Goal: Task Accomplishment & Management: Manage account settings

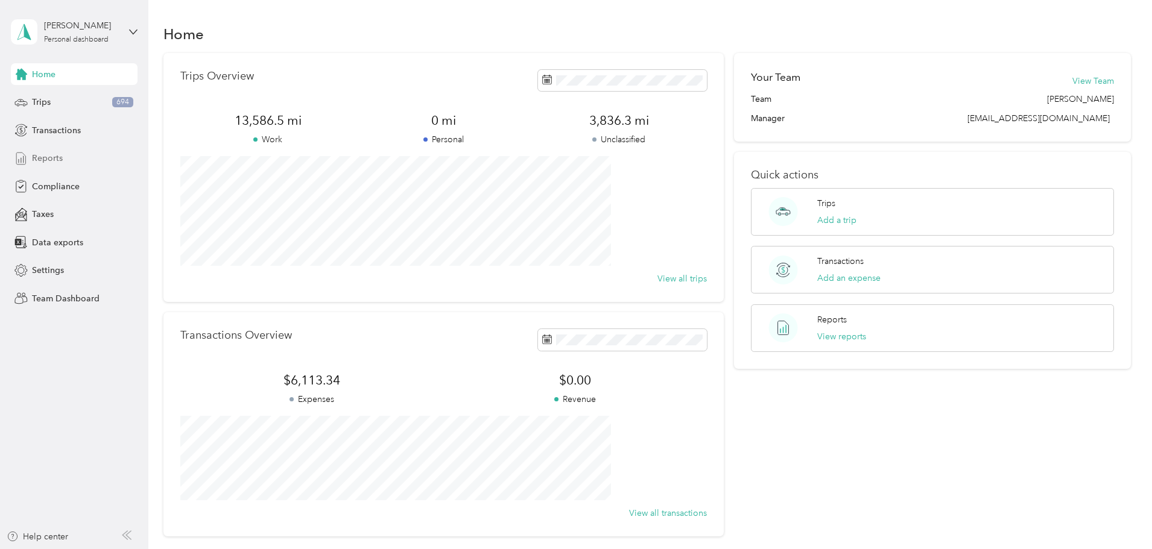
click at [34, 157] on span "Reports" at bounding box center [47, 158] width 31 height 13
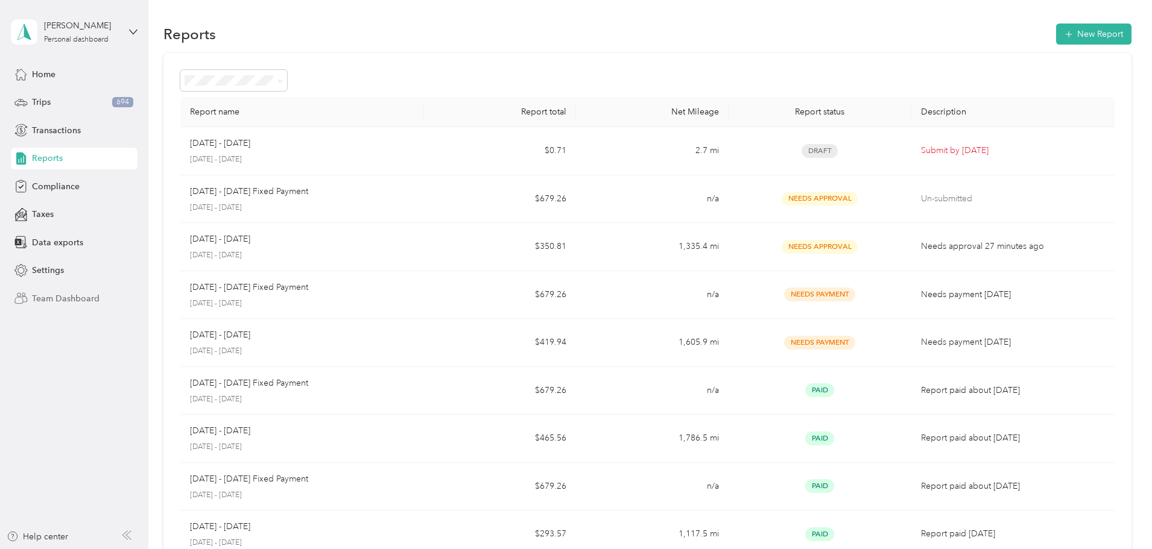
click at [48, 289] on div "Team Dashboard" at bounding box center [74, 299] width 127 height 22
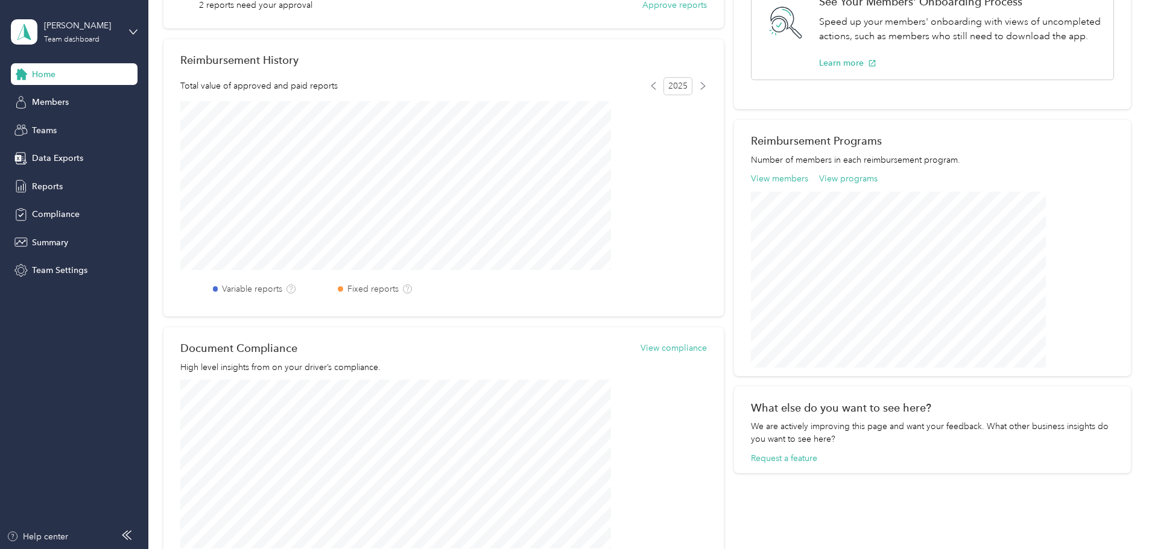
scroll to position [100, 0]
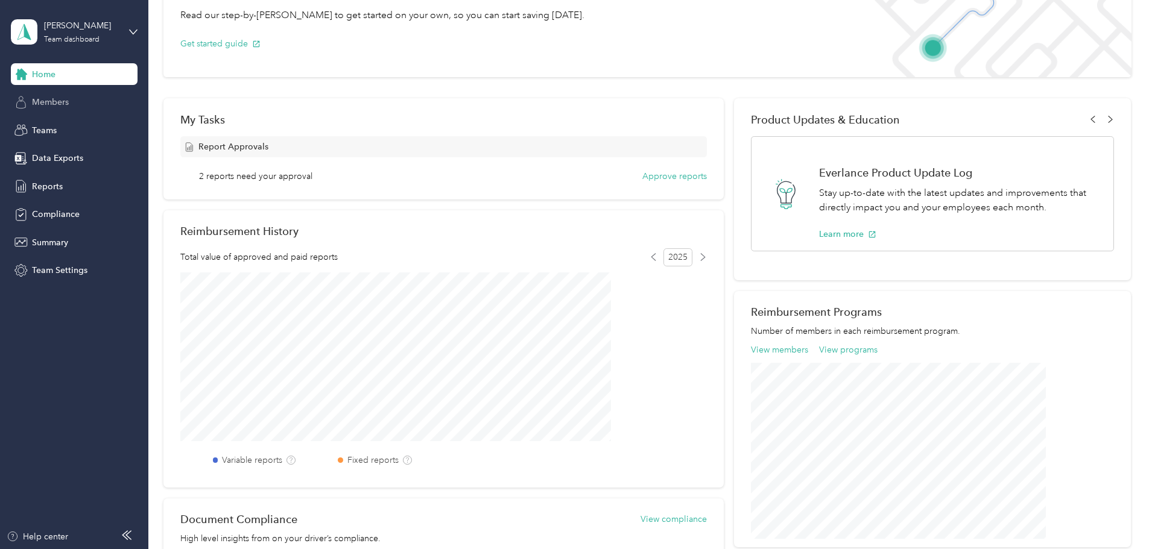
click at [52, 98] on span "Members" at bounding box center [50, 102] width 37 height 13
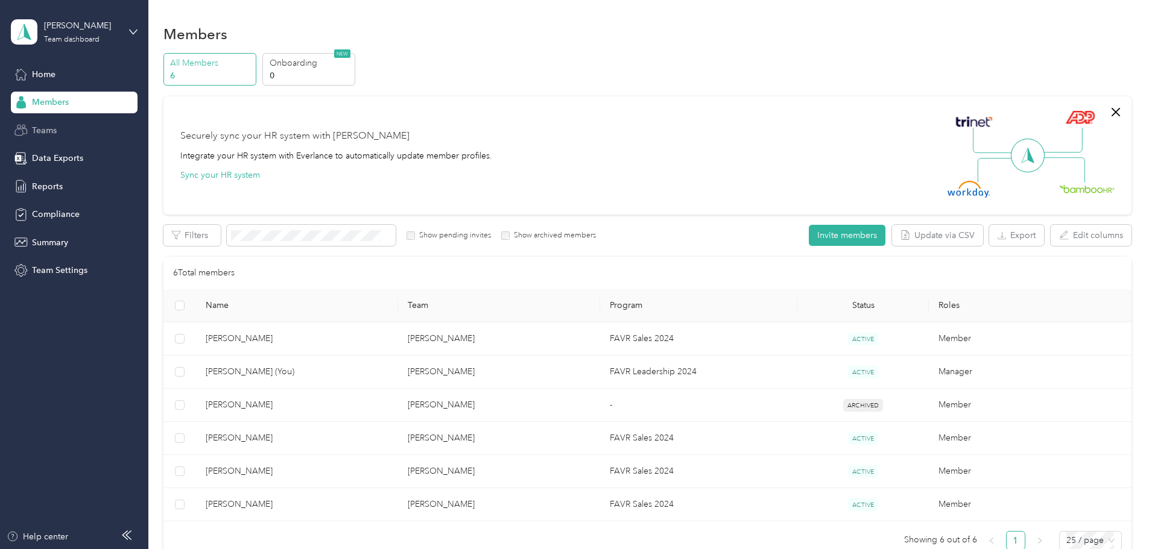
click at [31, 130] on div "Teams" at bounding box center [74, 130] width 127 height 22
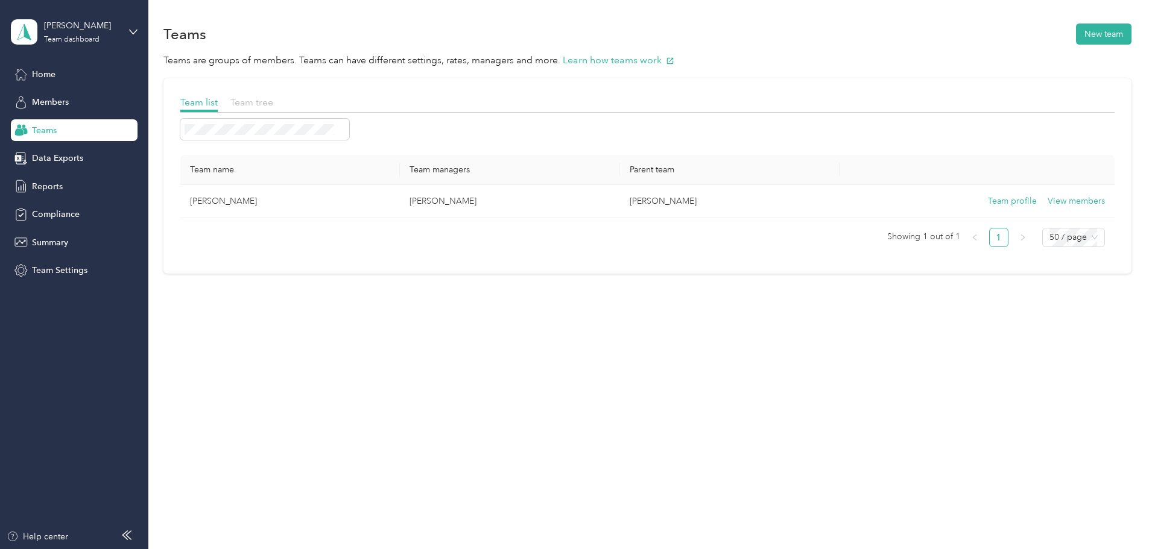
click at [273, 103] on span "Team tree" at bounding box center [251, 102] width 43 height 11
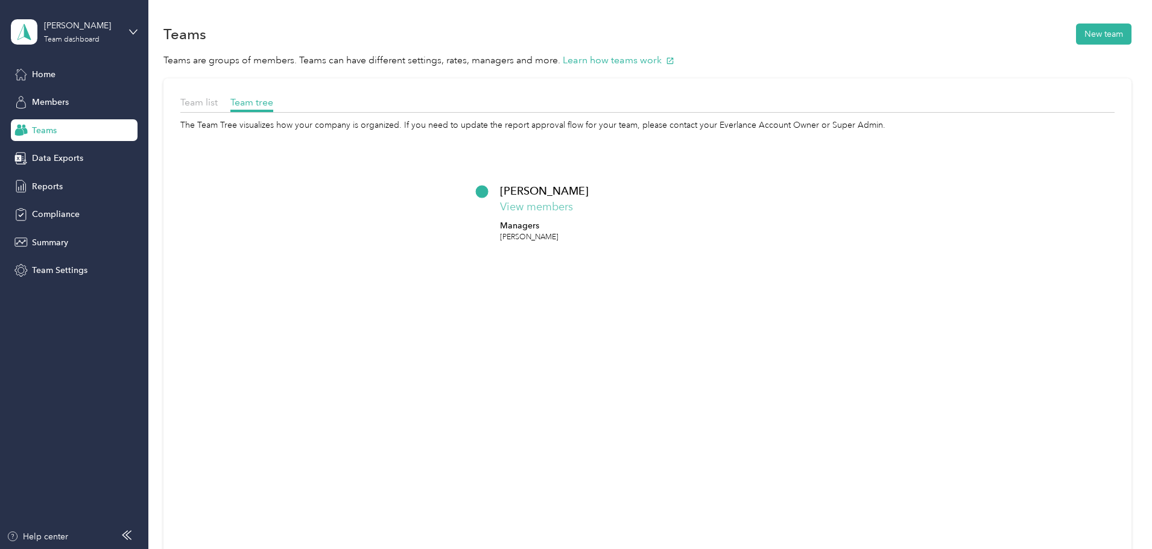
click at [573, 210] on button "View members" at bounding box center [536, 207] width 73 height 16
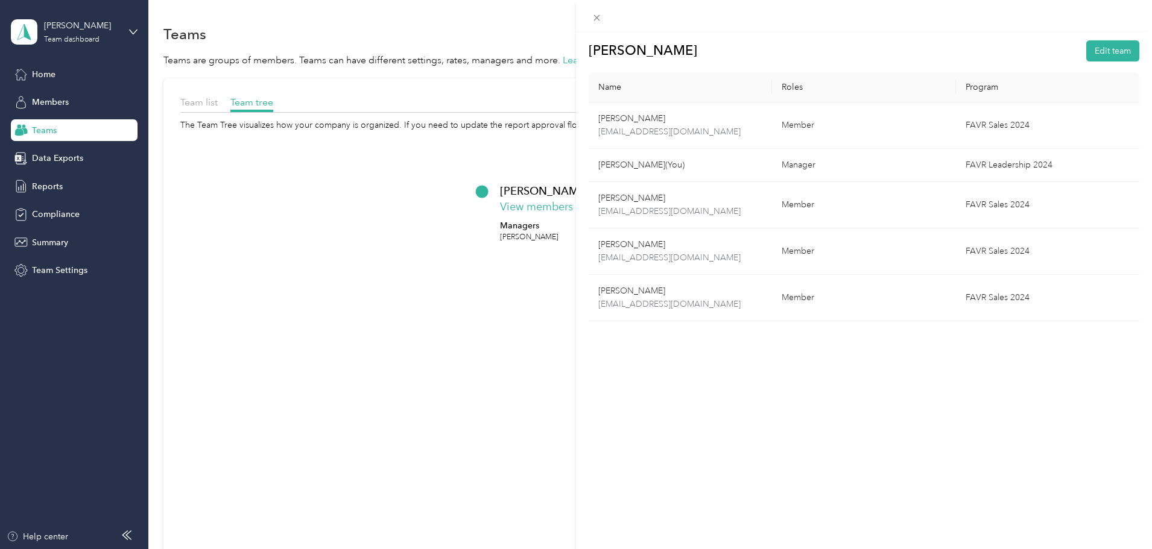
click at [54, 153] on div "[PERSON_NAME] Edit team Name Roles Program [PERSON_NAME] [EMAIL_ADDRESS][DOMAIN…" at bounding box center [576, 274] width 1152 height 549
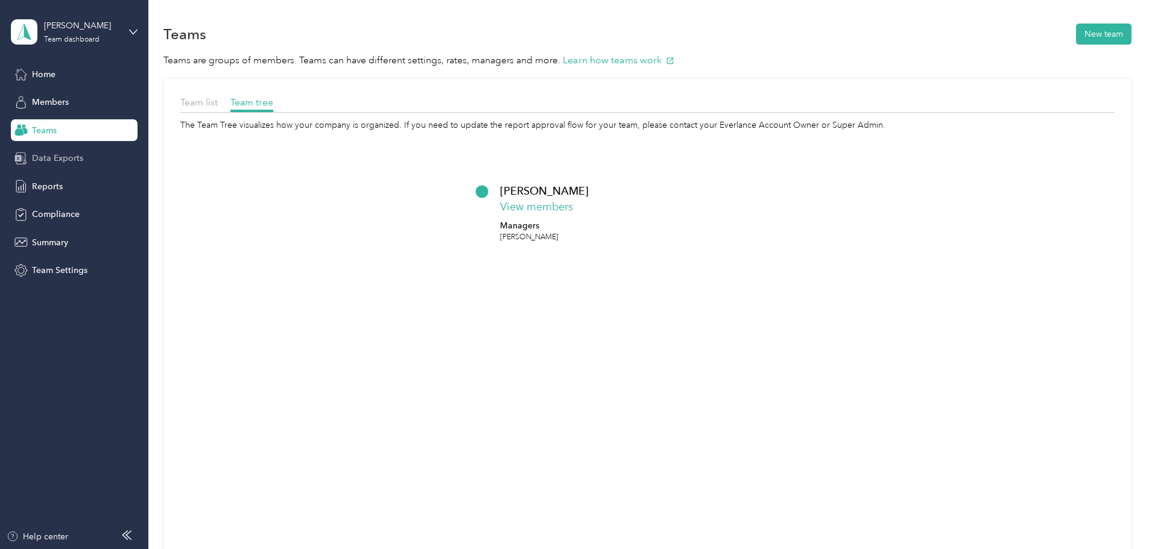
click at [51, 158] on span "Data Exports" at bounding box center [57, 158] width 51 height 13
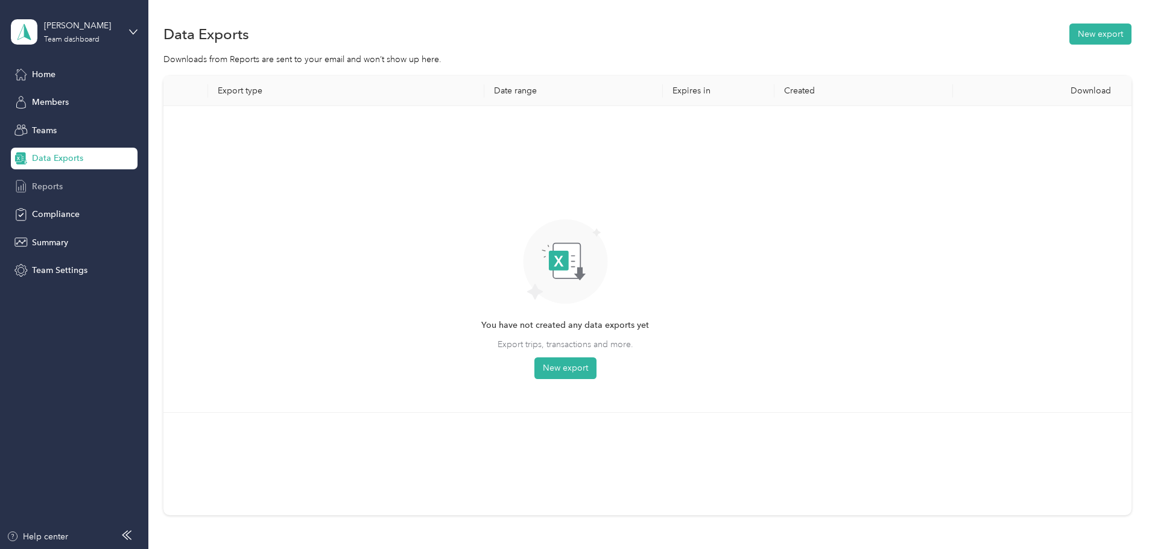
click at [57, 186] on span "Reports" at bounding box center [47, 186] width 31 height 13
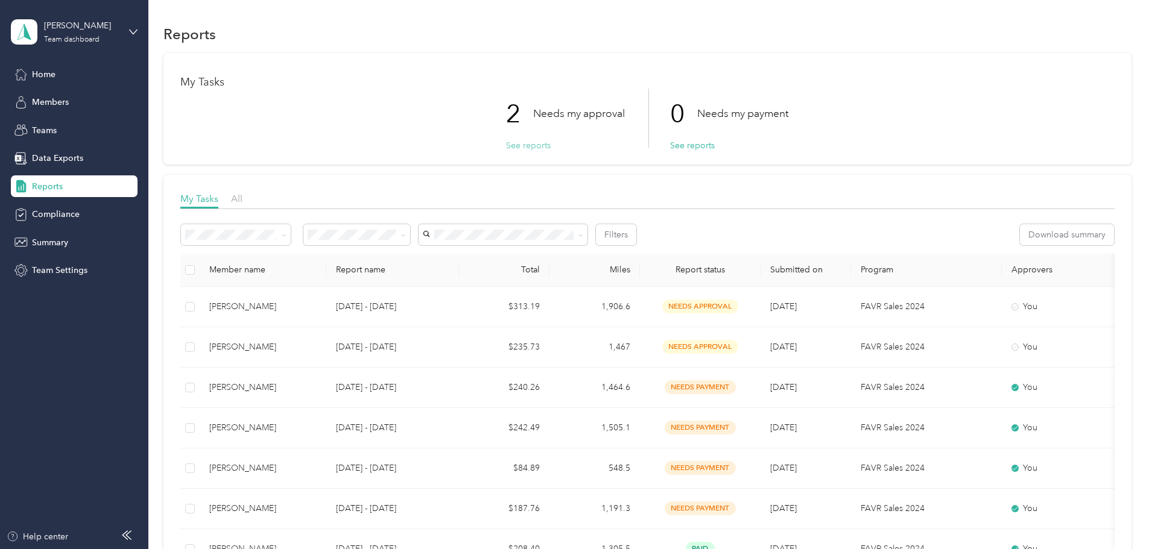
click at [529, 147] on button "See reports" at bounding box center [528, 145] width 45 height 13
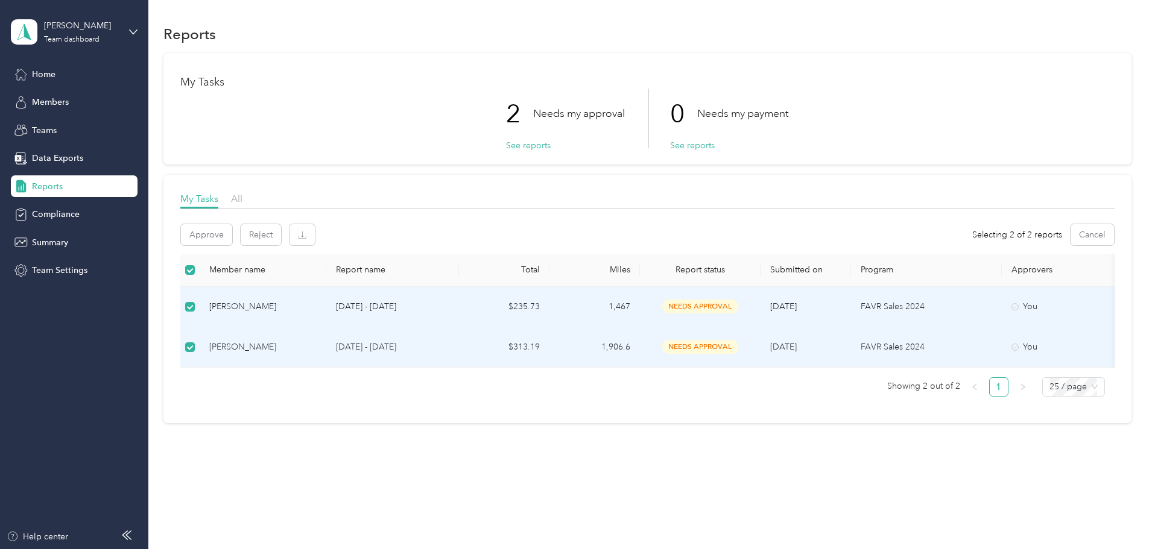
scroll to position [7, 0]
click at [232, 226] on button "Approve" at bounding box center [206, 234] width 51 height 21
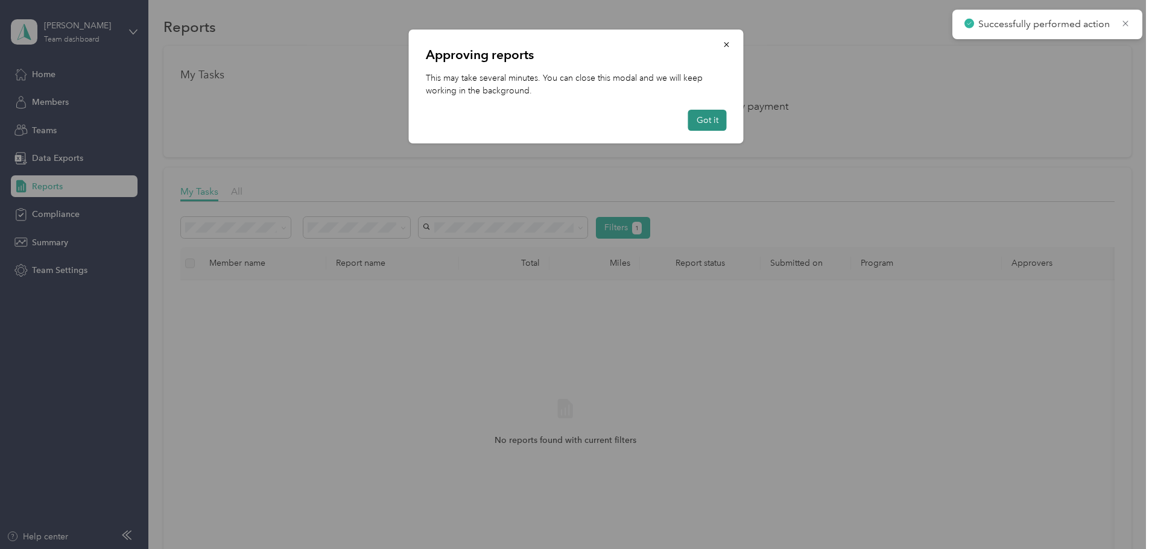
click at [700, 124] on button "Got it" at bounding box center [707, 120] width 39 height 21
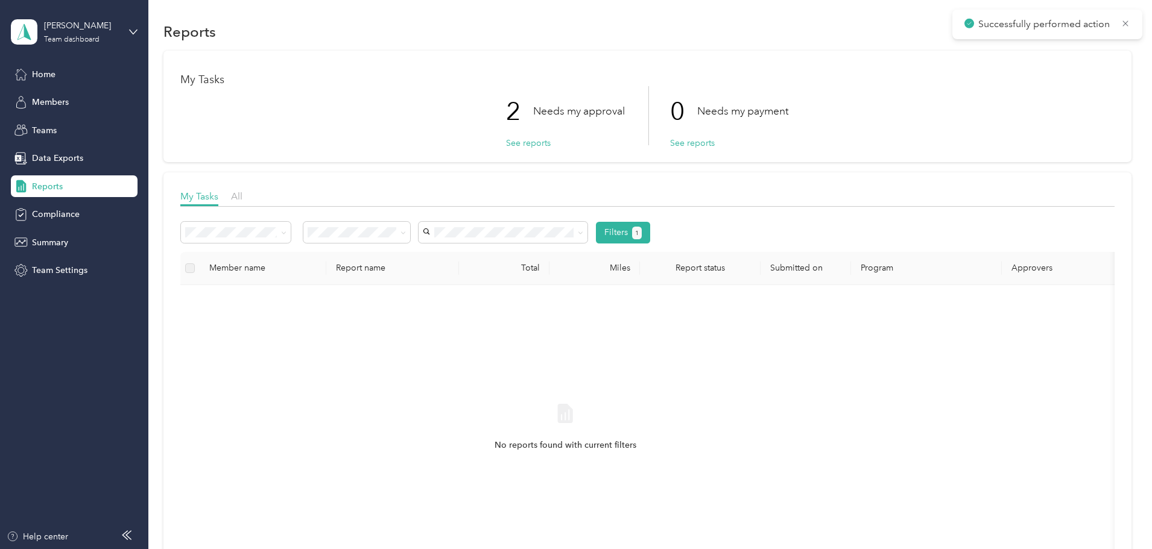
scroll to position [0, 0]
